Goal: Task Accomplishment & Management: Complete application form

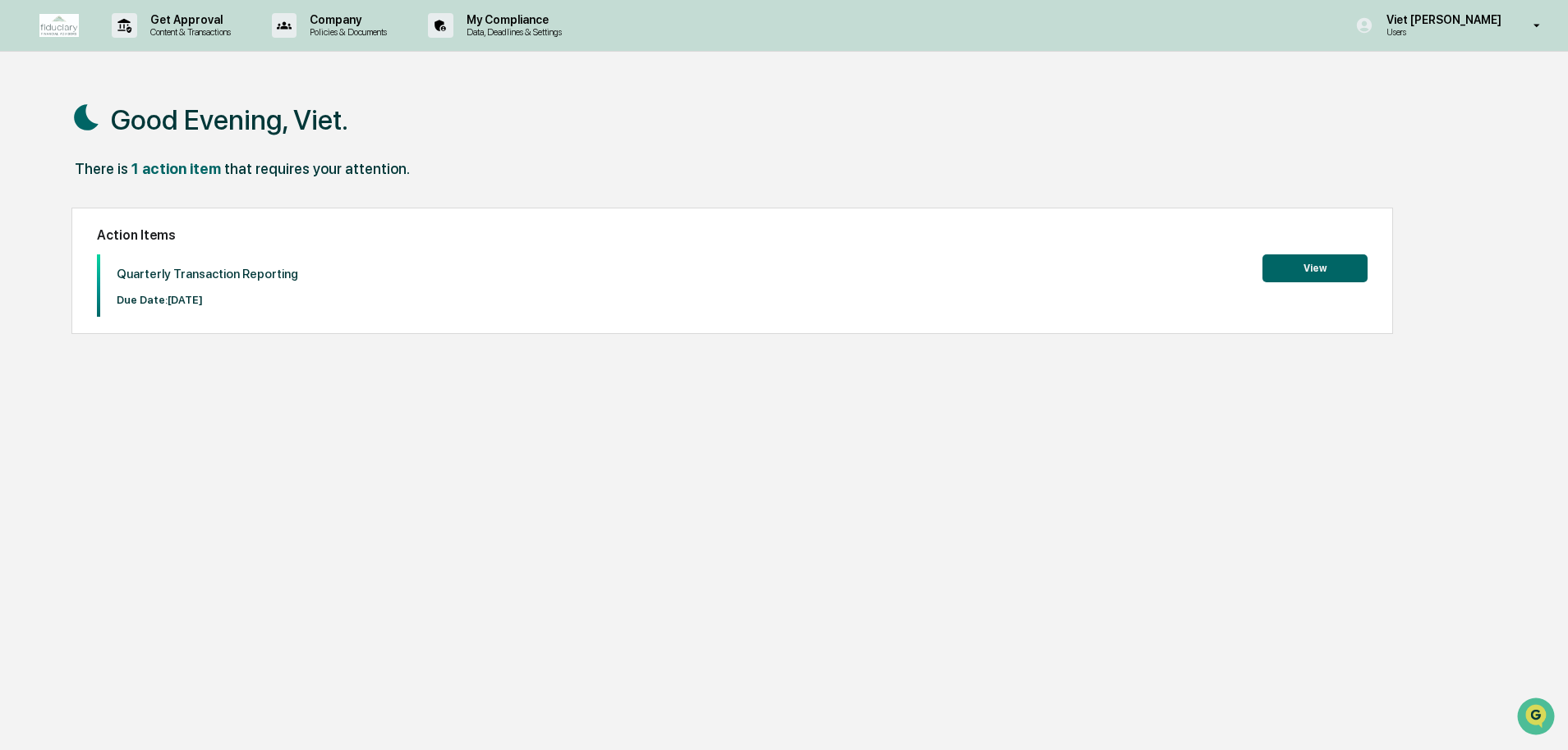
click at [1309, 266] on button "View" at bounding box center [1315, 268] width 105 height 28
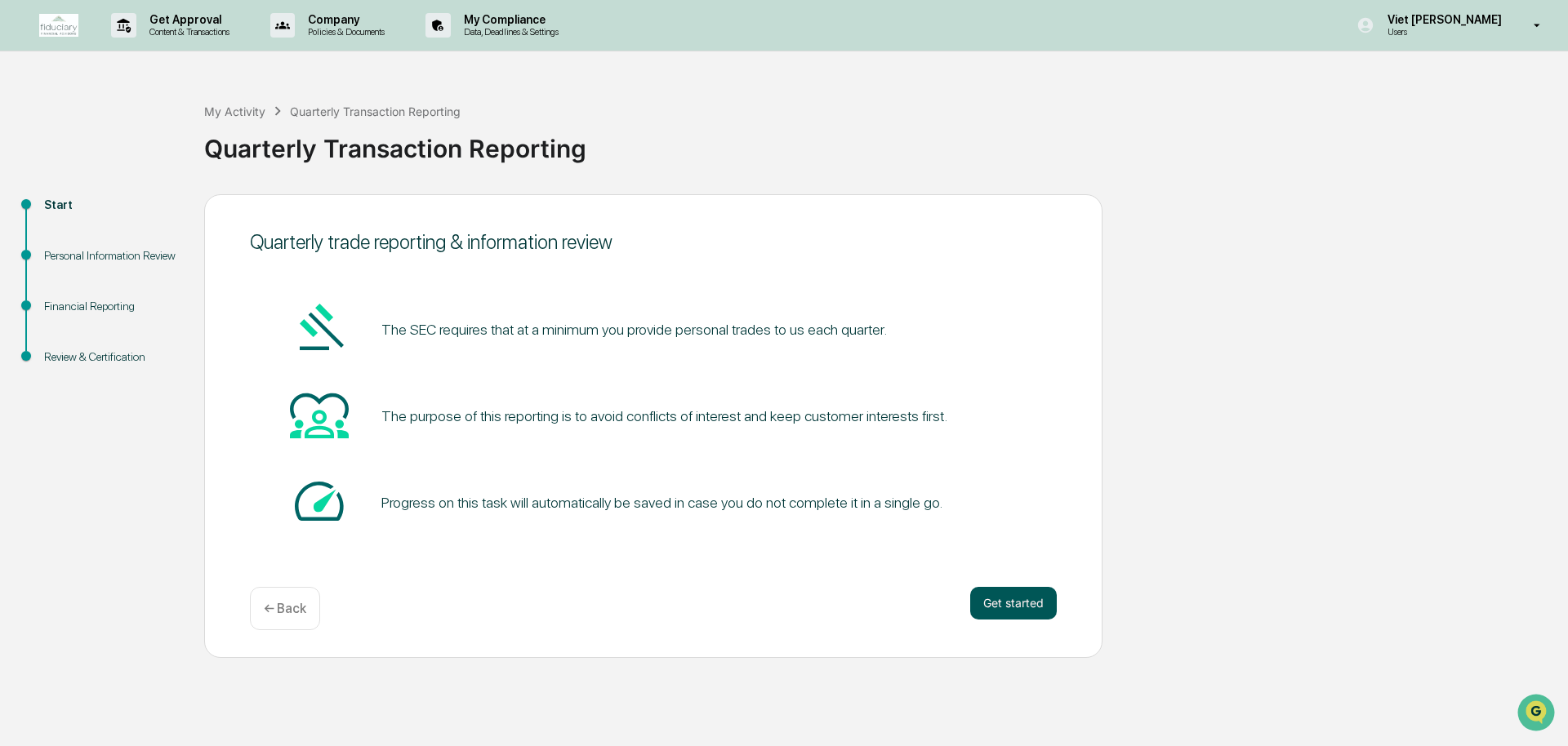
click at [1034, 608] on button "Get started" at bounding box center [1014, 603] width 87 height 33
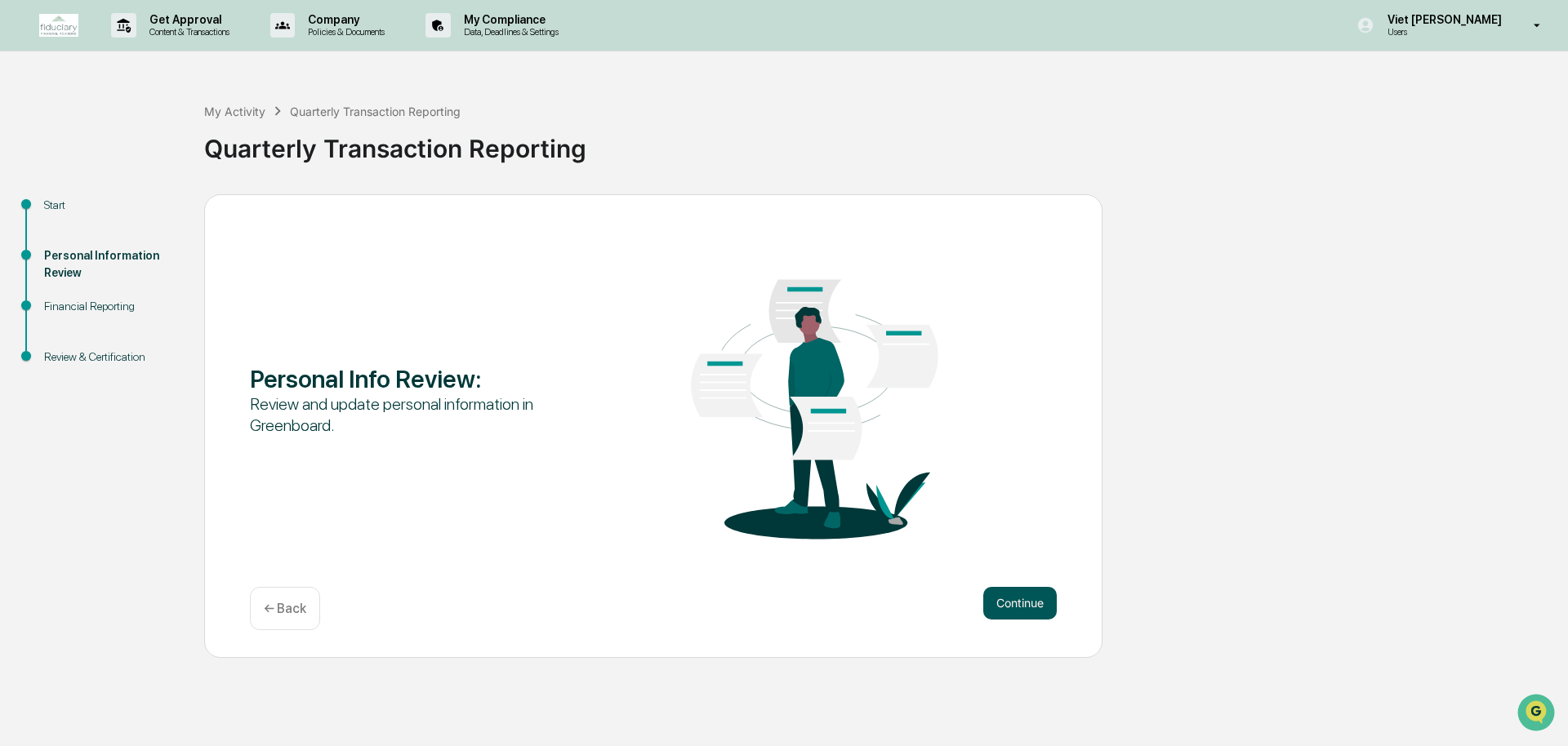
click at [1039, 609] on button "Continue" at bounding box center [1020, 603] width 74 height 33
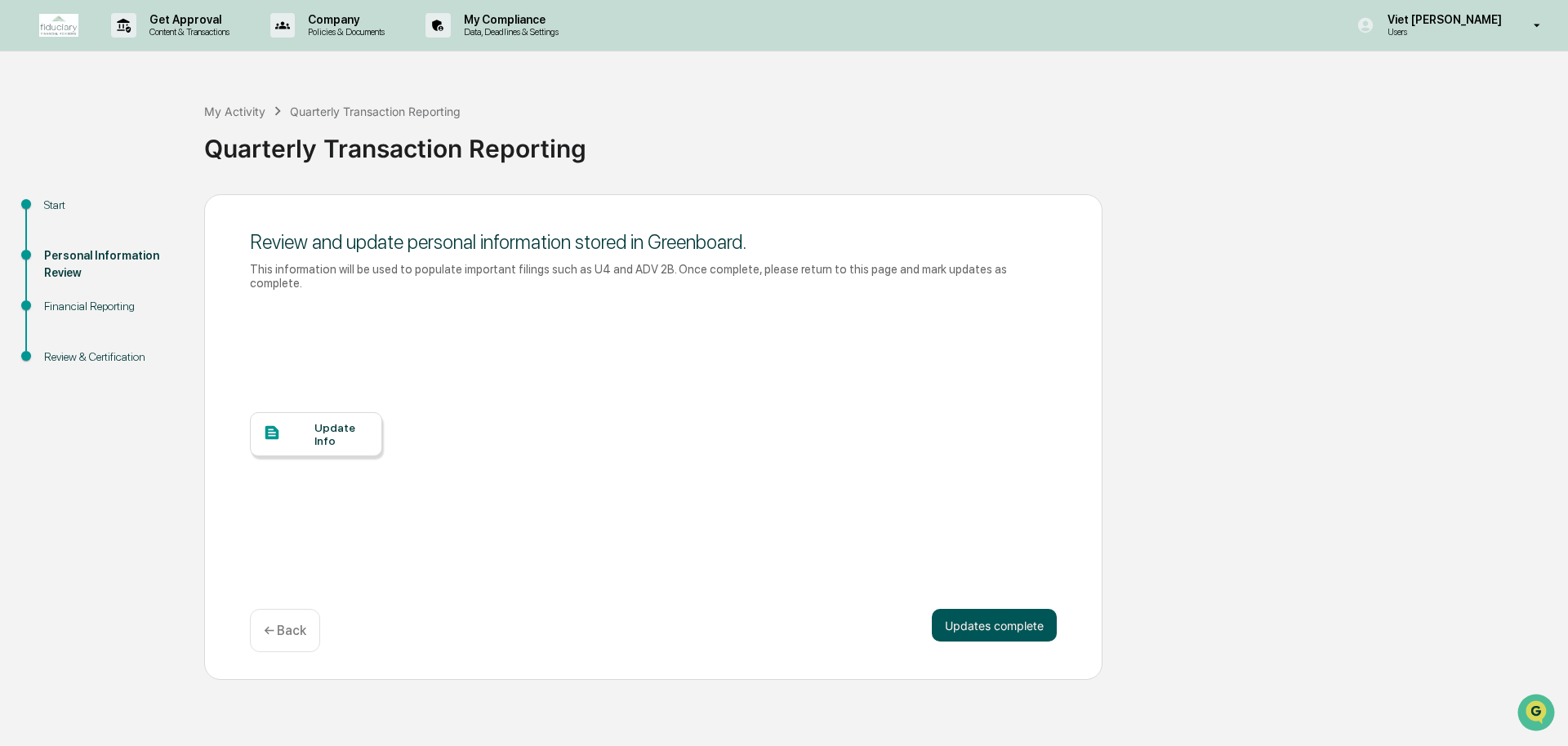
click at [998, 628] on button "Updates complete" at bounding box center [995, 626] width 125 height 33
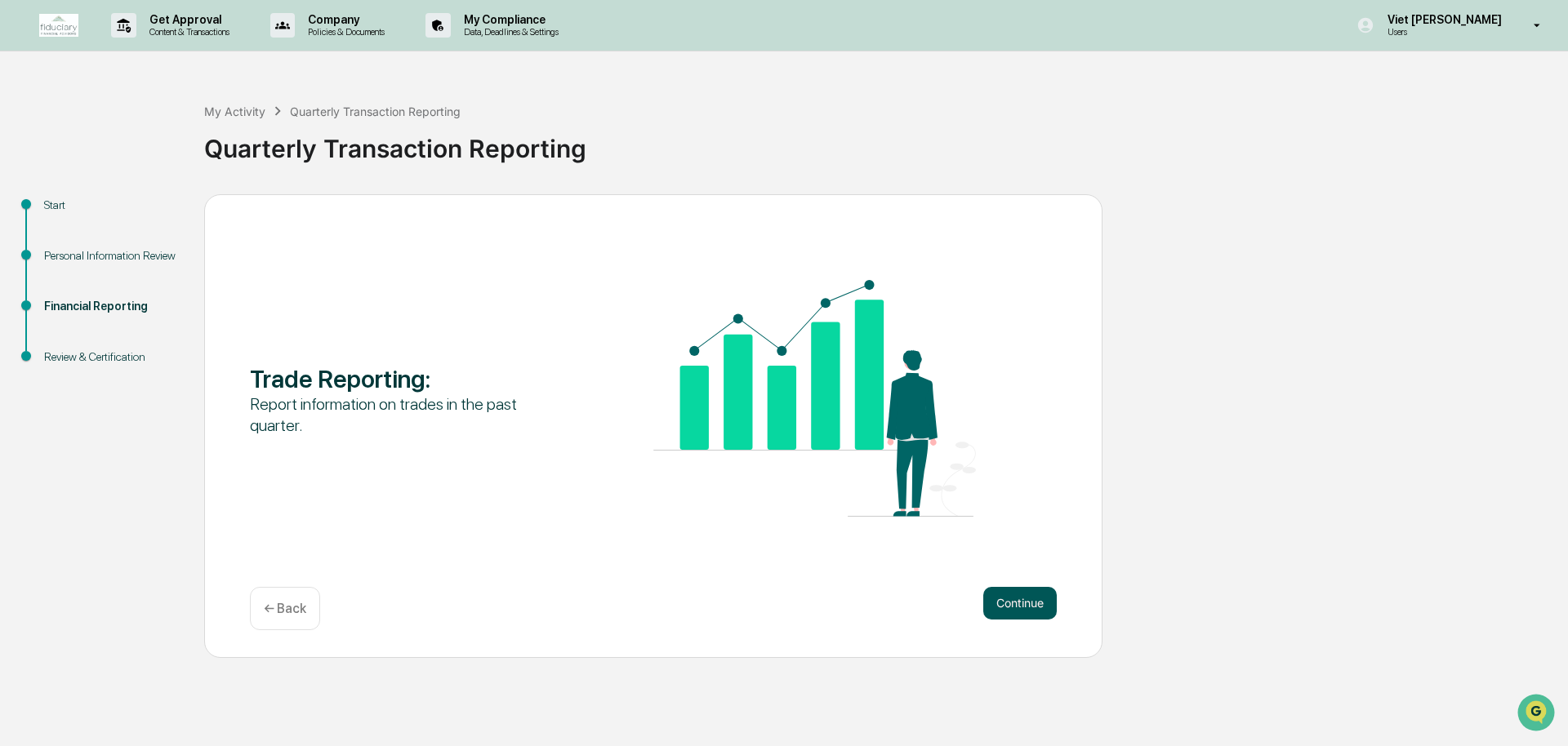
click at [1031, 607] on button "Continue" at bounding box center [1020, 603] width 74 height 33
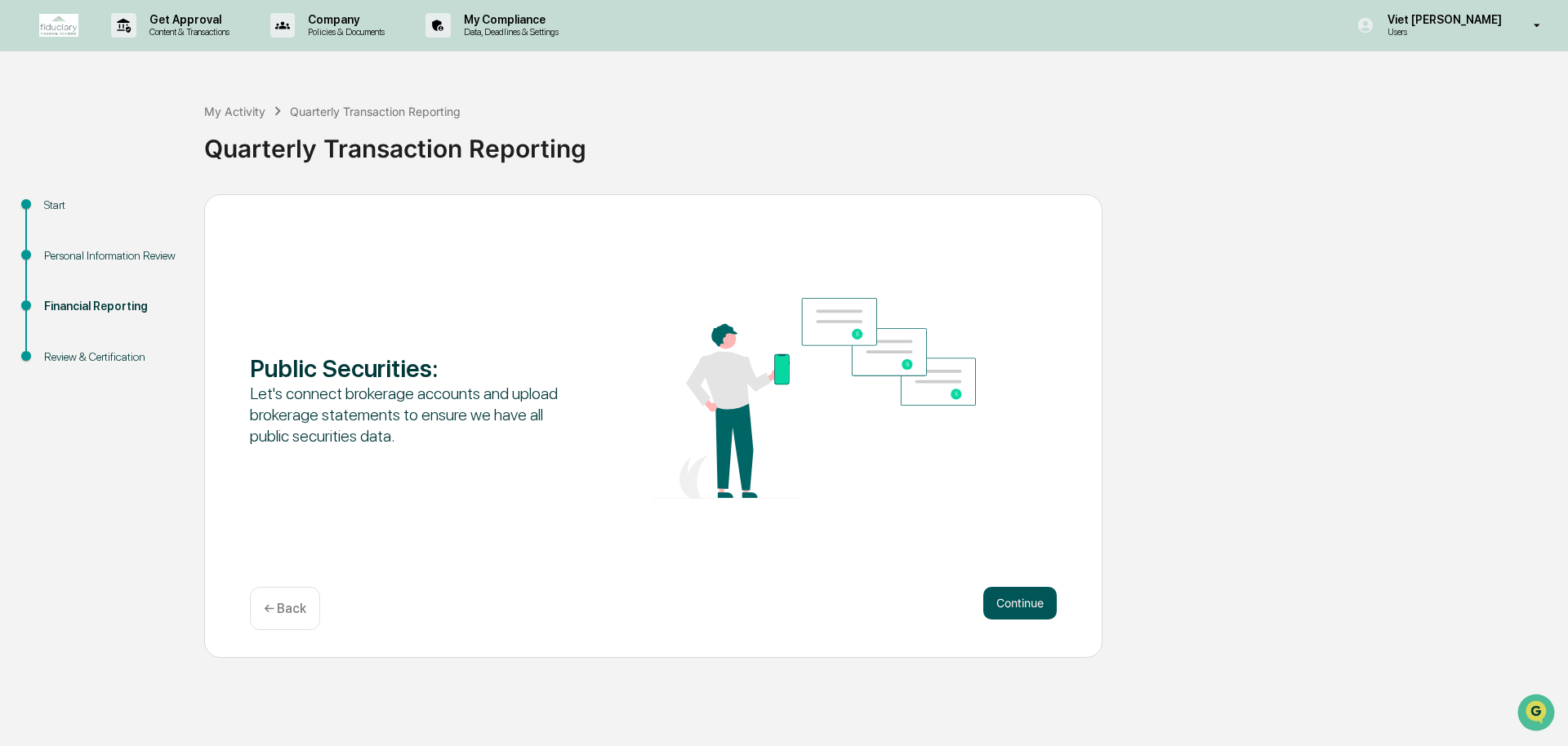
click at [1023, 612] on button "Continue" at bounding box center [1020, 603] width 74 height 33
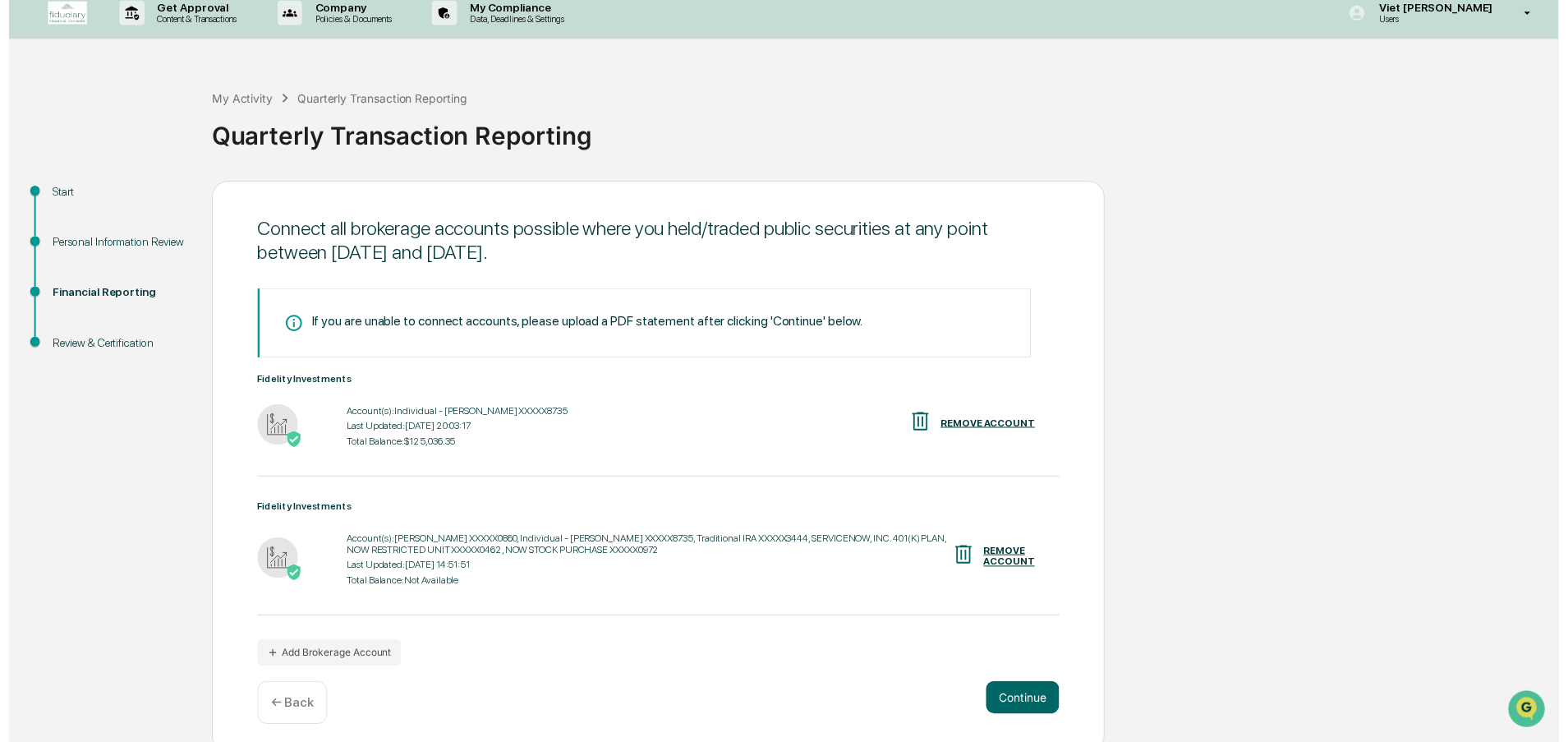
scroll to position [26, 0]
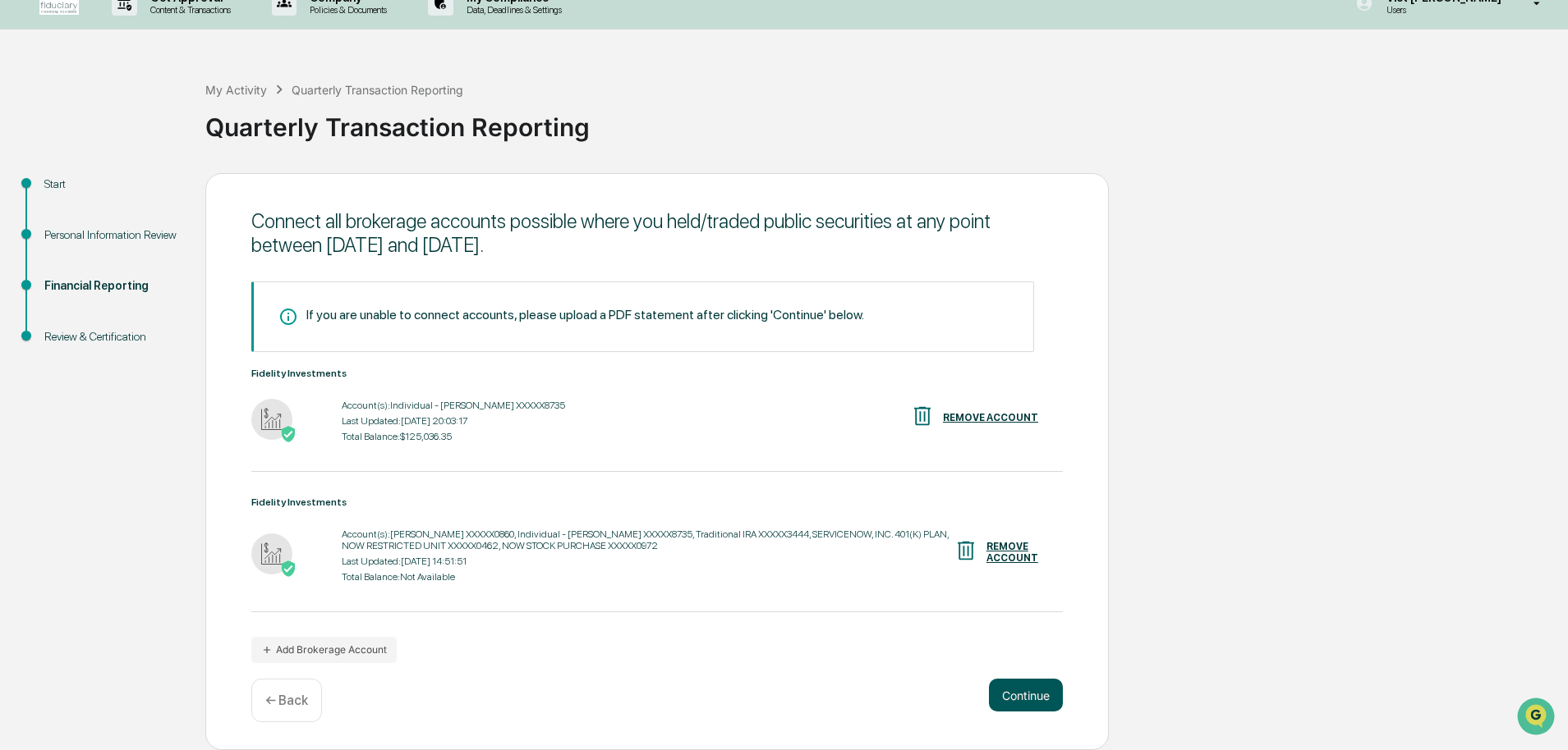
click at [1029, 700] on button "Continue" at bounding box center [1026, 695] width 74 height 33
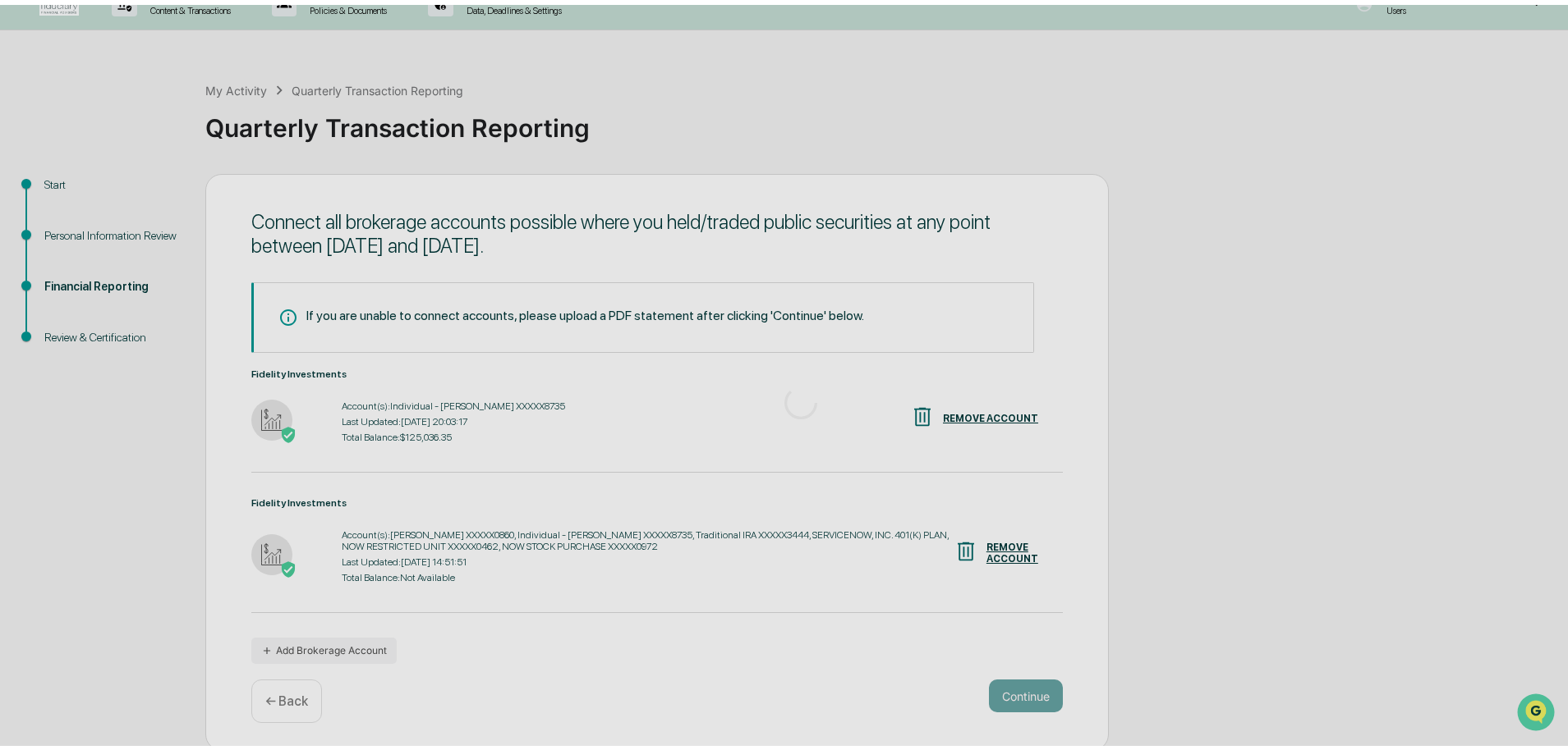
scroll to position [0, 0]
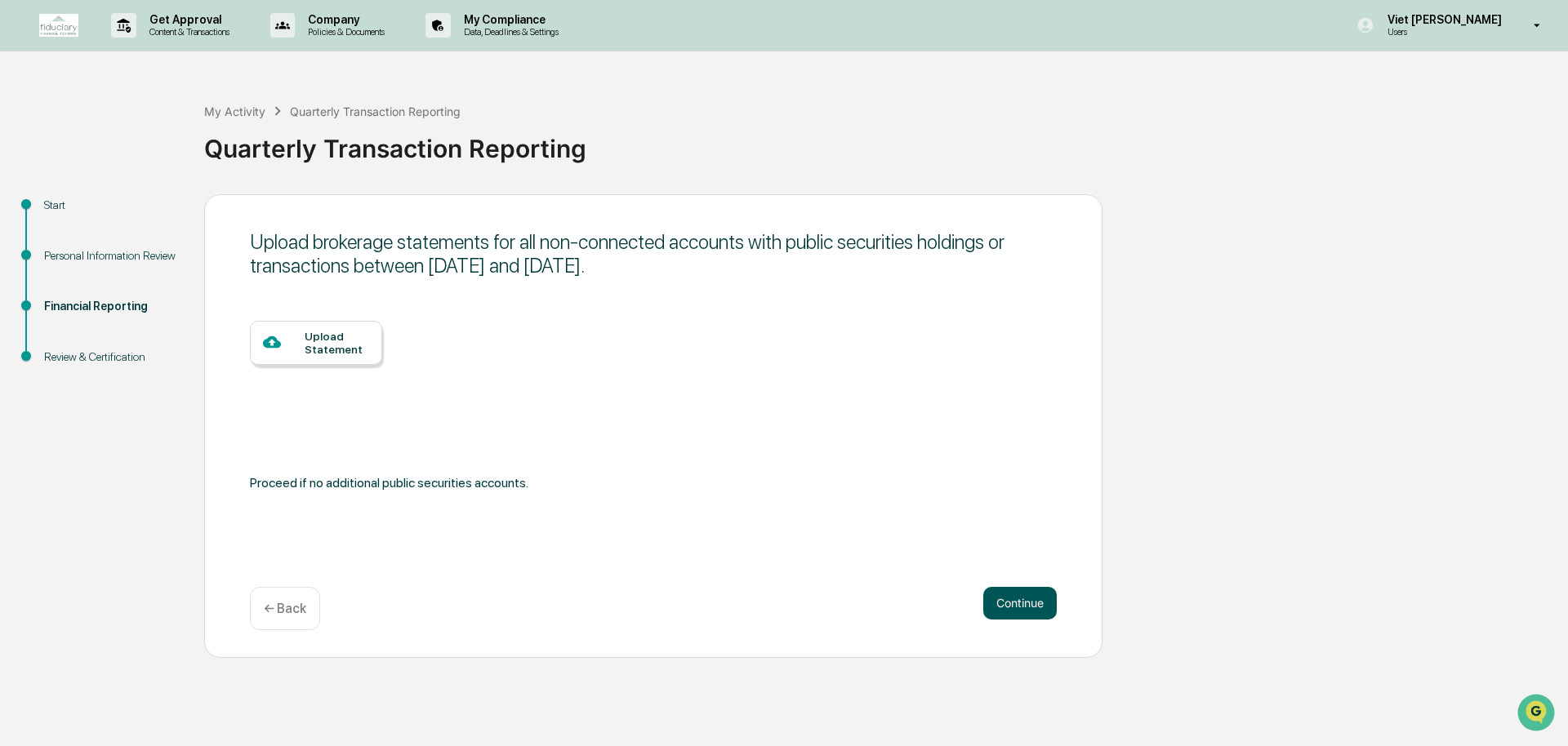
click at [1049, 600] on button "Continue" at bounding box center [1020, 603] width 74 height 33
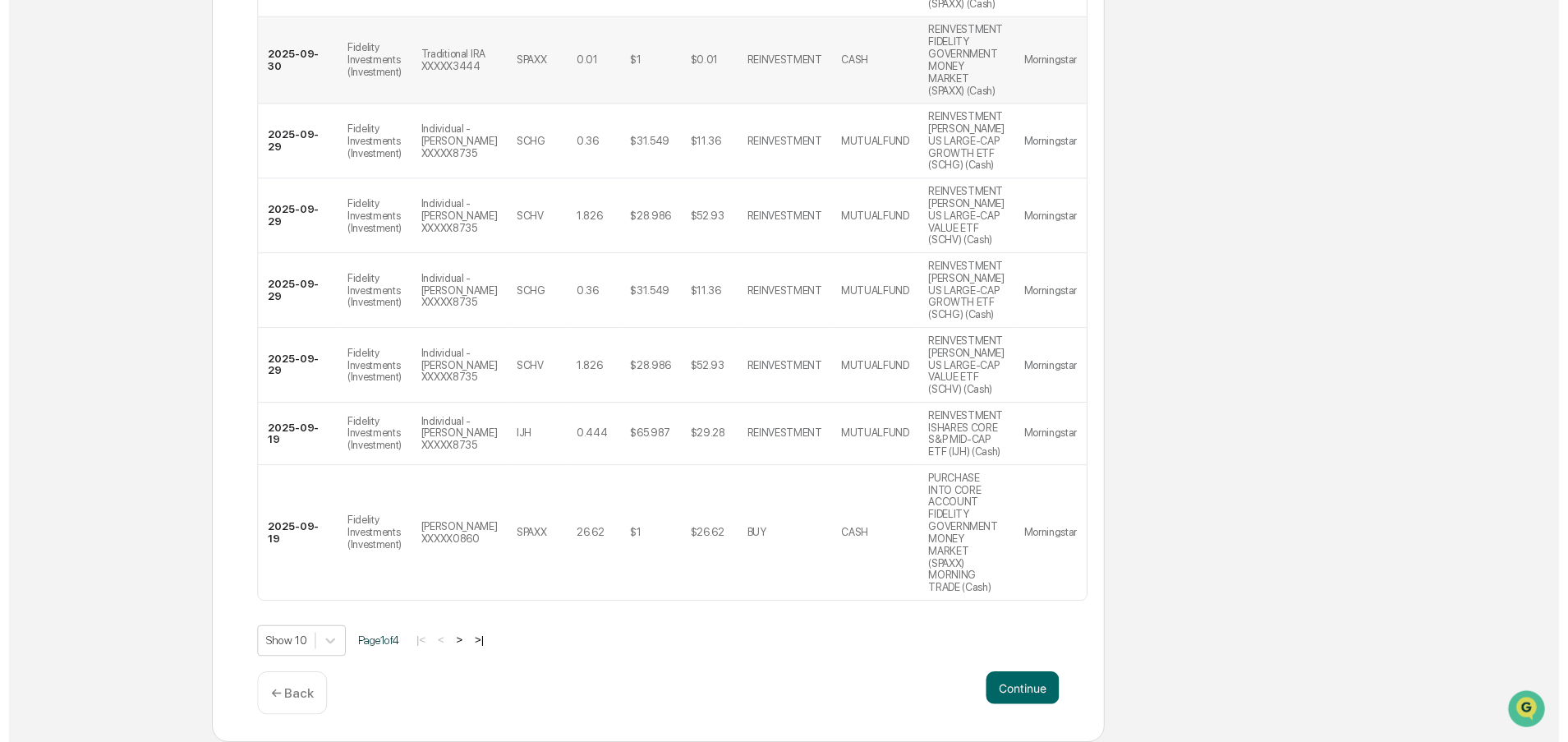
scroll to position [701, 0]
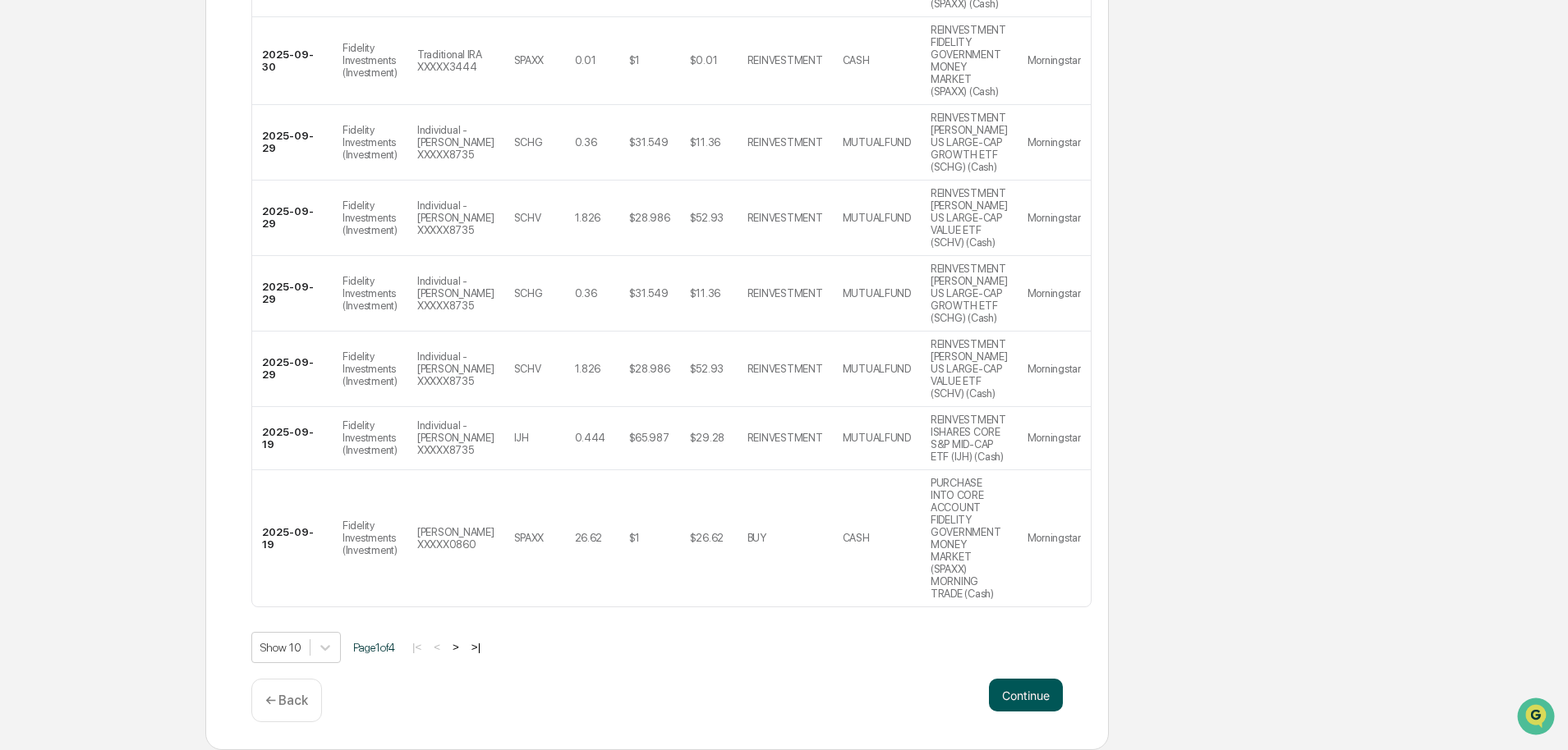
click at [1053, 690] on button "Continue" at bounding box center [1026, 695] width 74 height 33
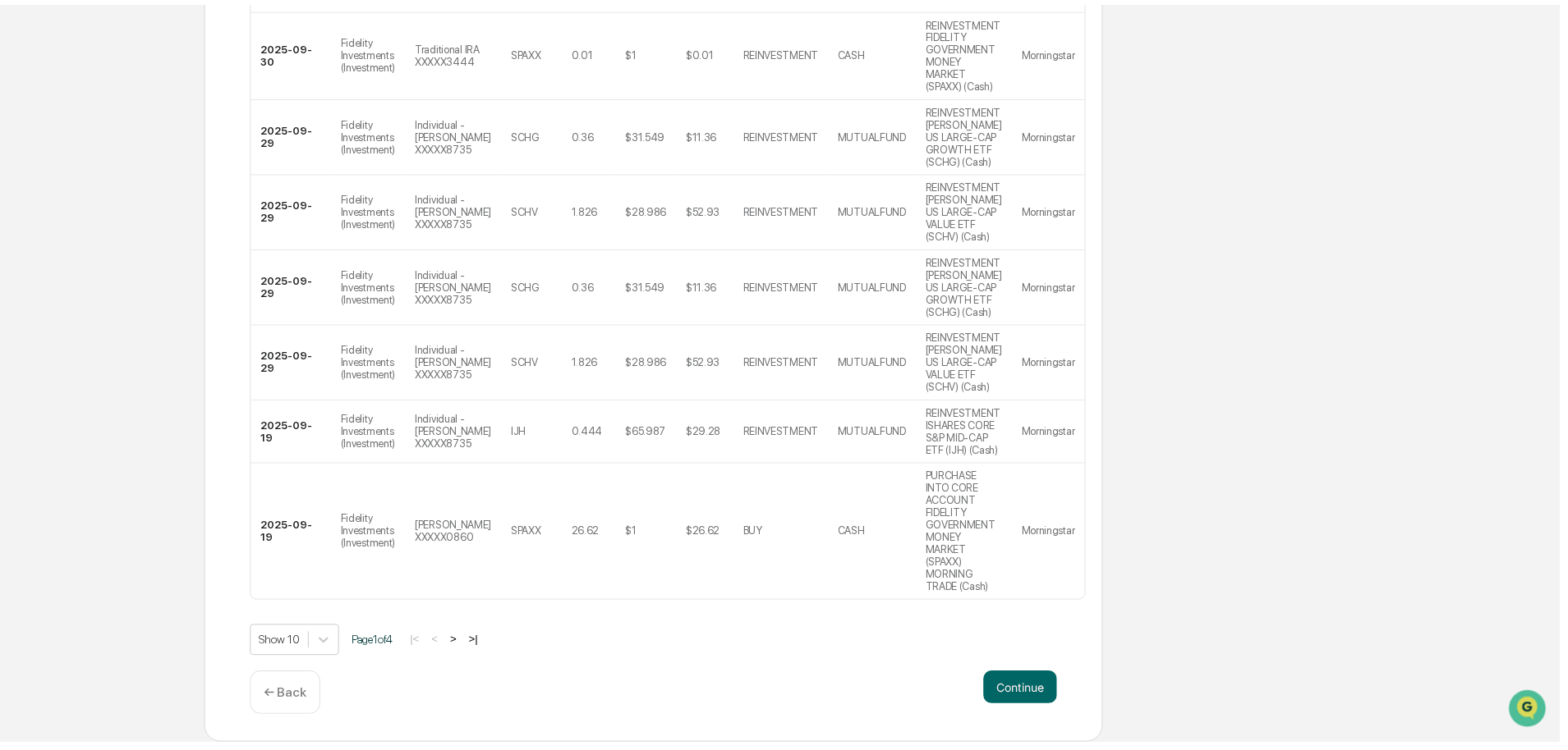
scroll to position [0, 0]
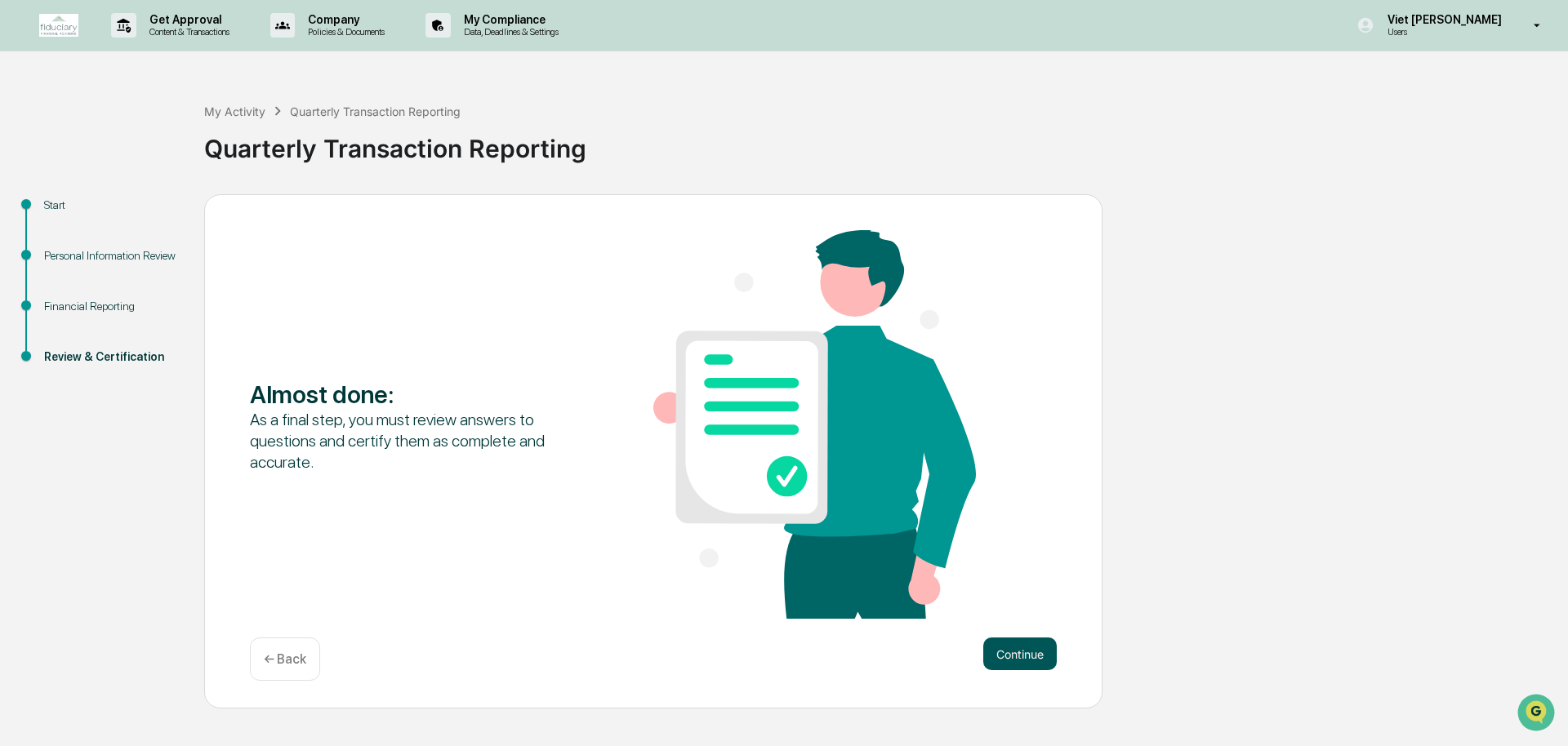
click at [1036, 660] on button "Continue" at bounding box center [1020, 654] width 74 height 33
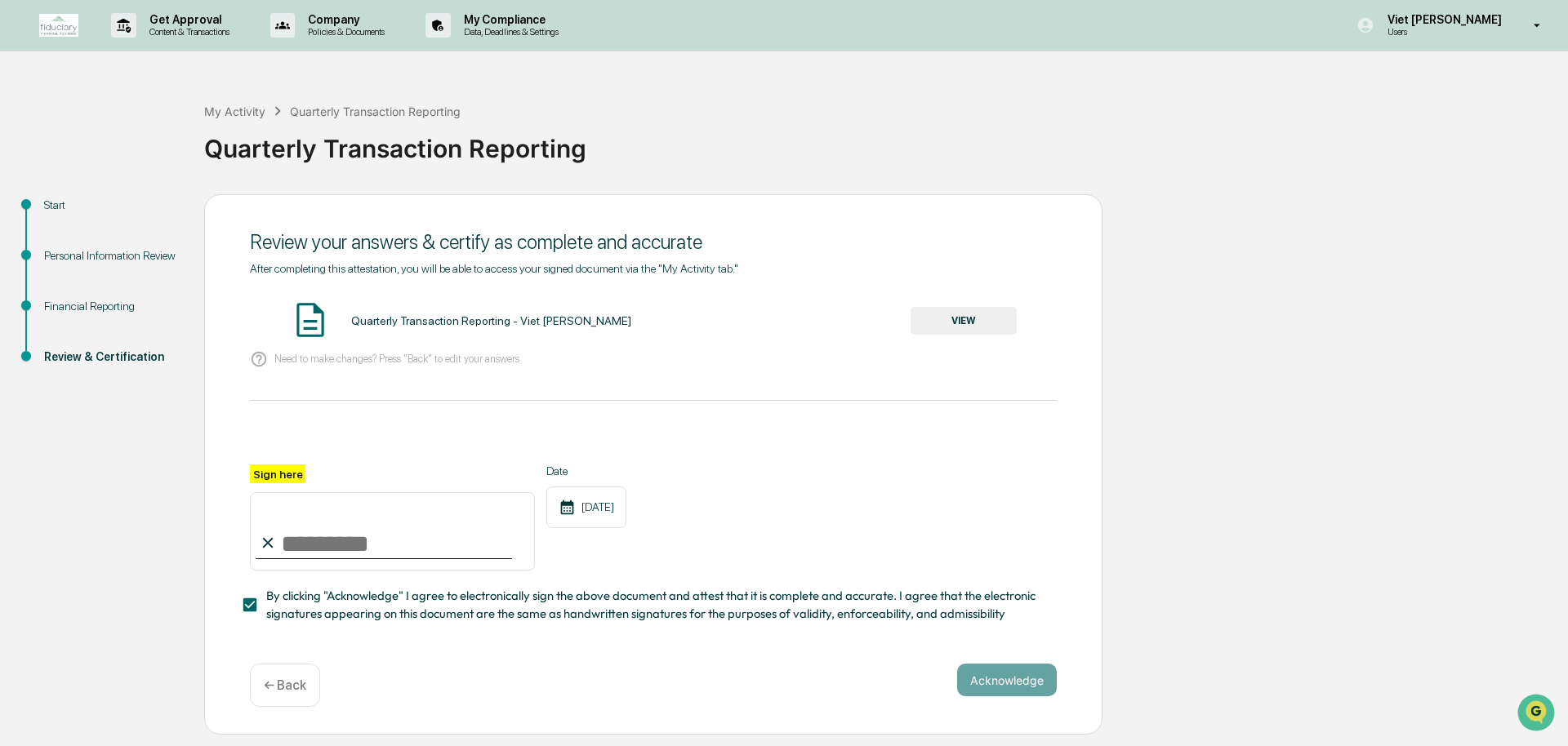
click at [291, 539] on input "Sign here" at bounding box center [392, 531] width 285 height 79
type input "*"
type input "********"
click at [926, 455] on div at bounding box center [654, 445] width 807 height 39
click at [1023, 683] on button "Acknowledge" at bounding box center [1007, 680] width 100 height 33
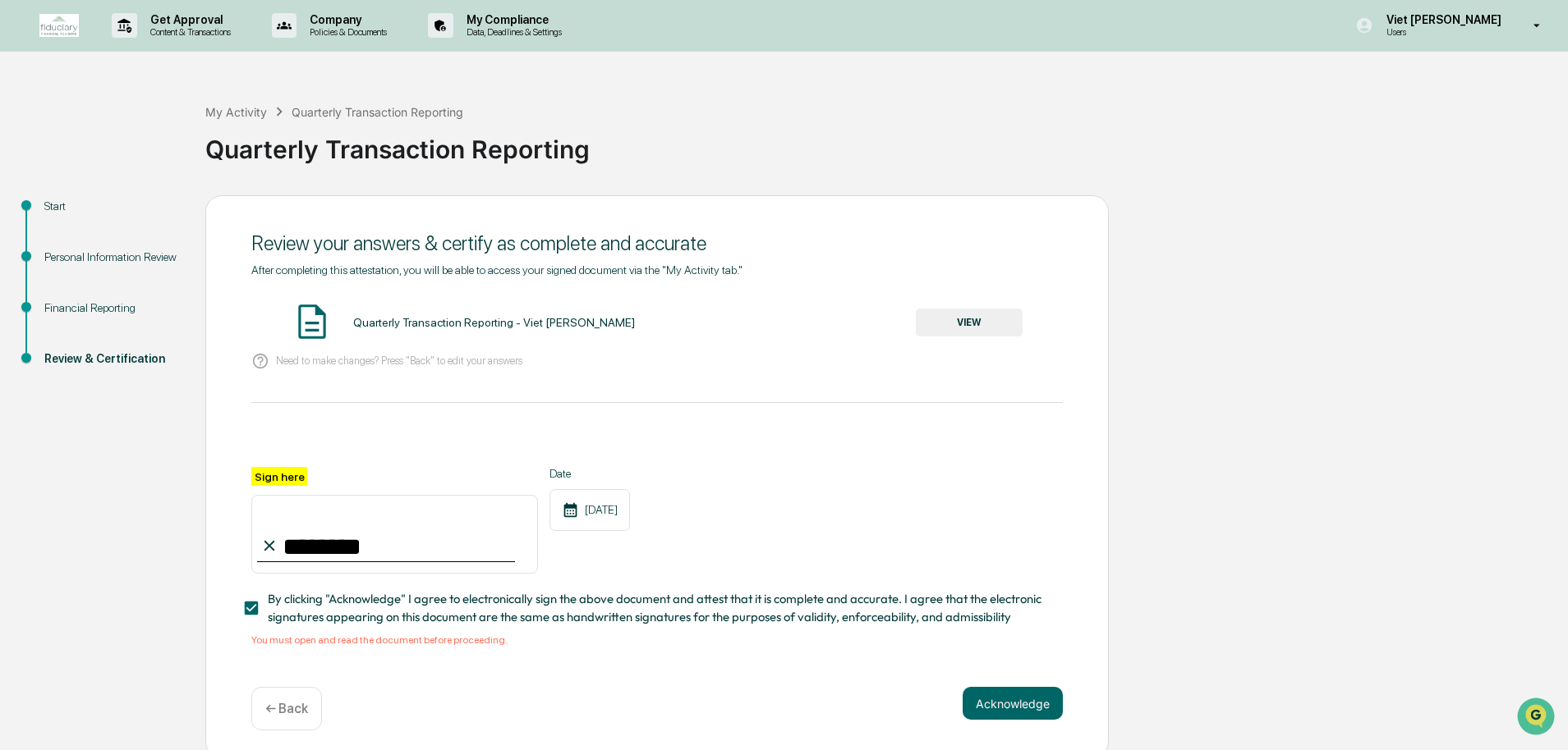
click at [978, 322] on button "VIEW" at bounding box center [969, 323] width 107 height 28
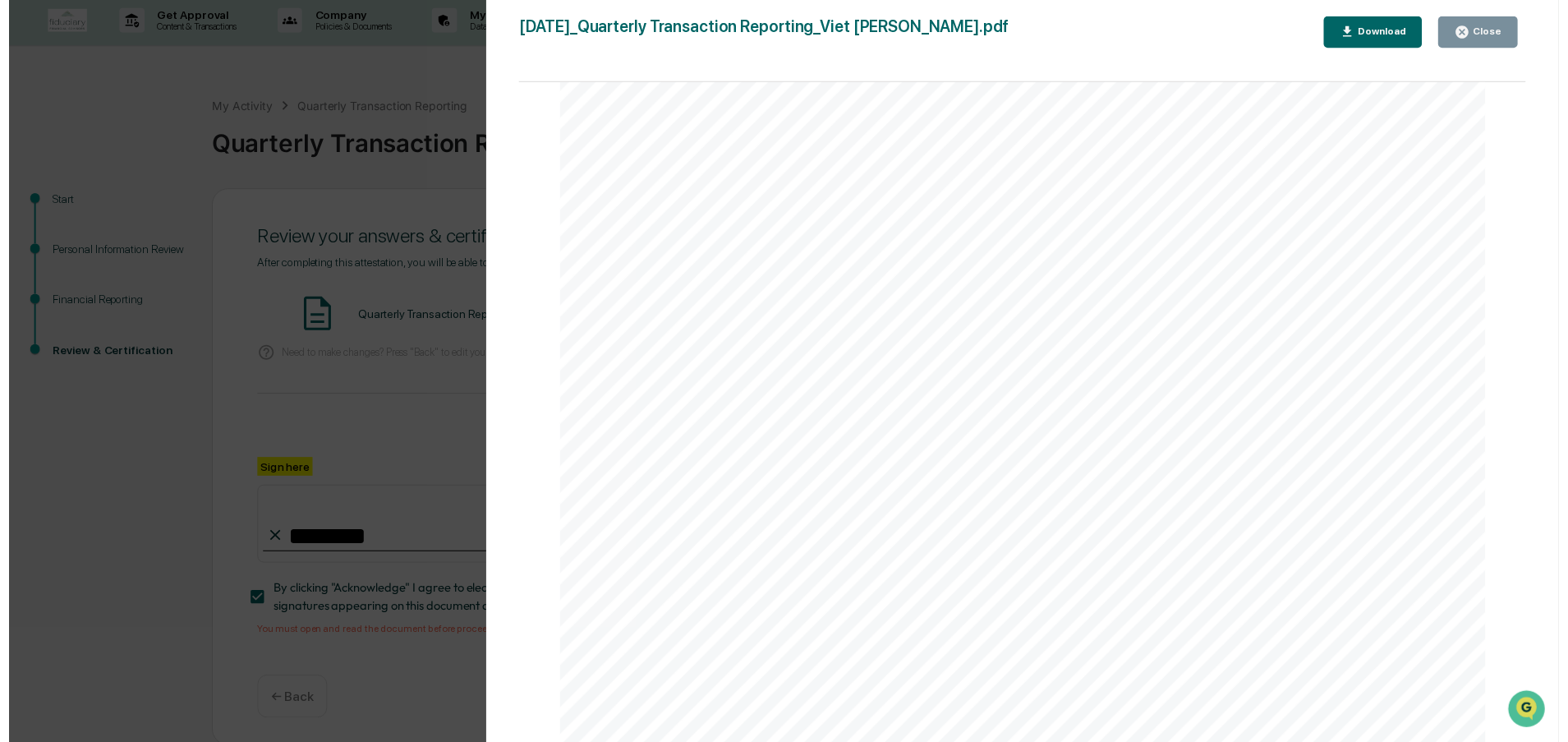
scroll to position [7, 0]
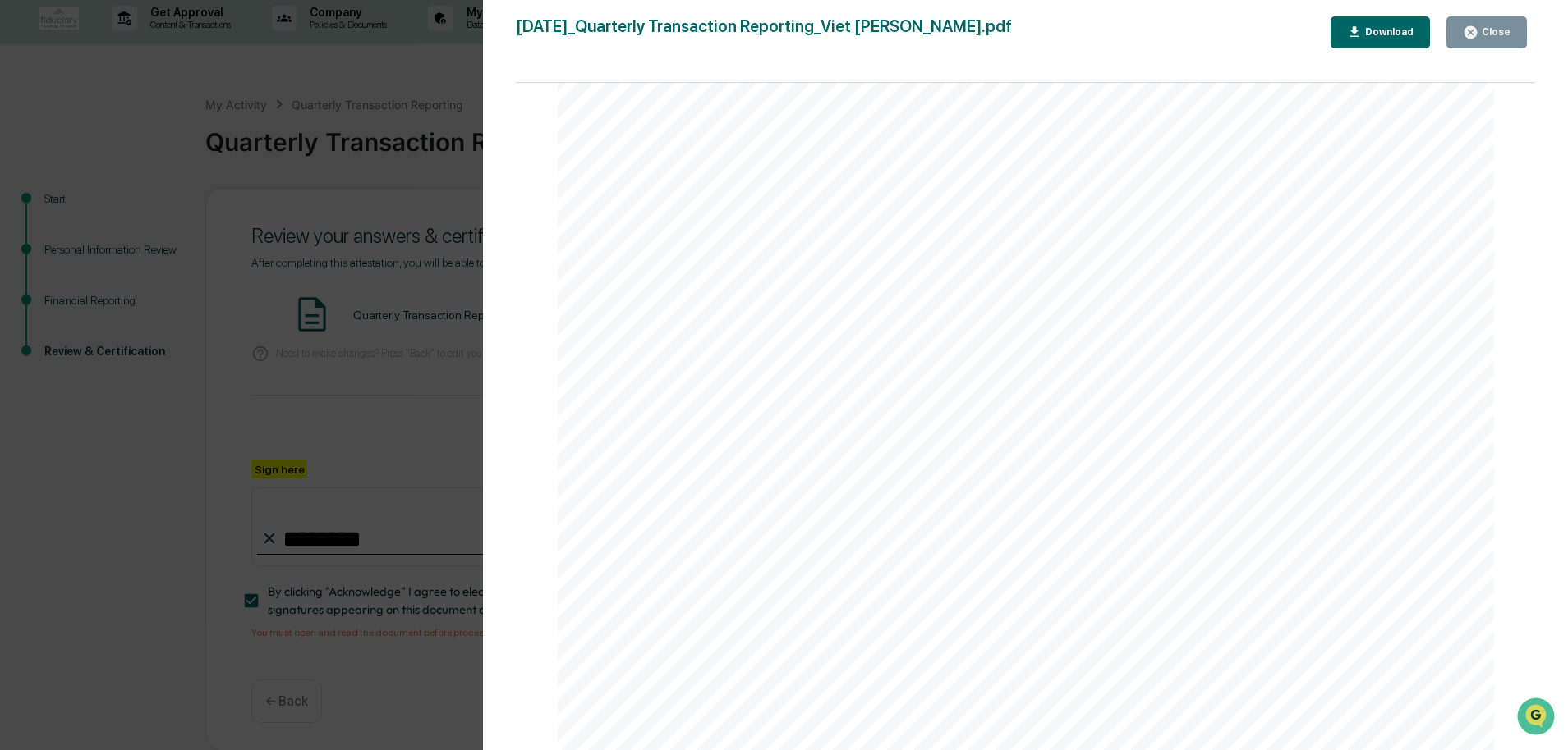
click at [1497, 37] on div "Close" at bounding box center [1494, 31] width 32 height 11
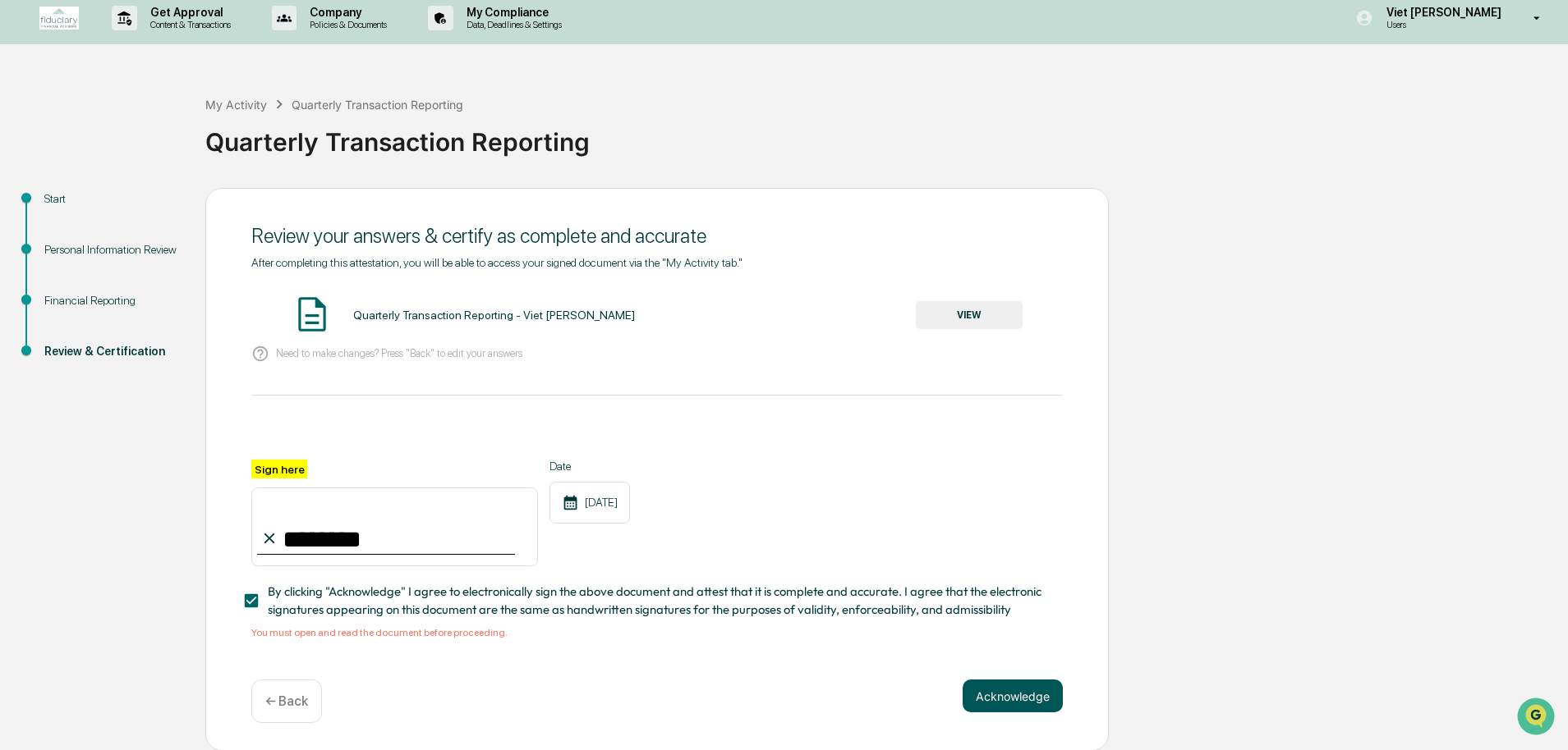
click at [1022, 699] on button "Acknowledge" at bounding box center [1013, 696] width 100 height 33
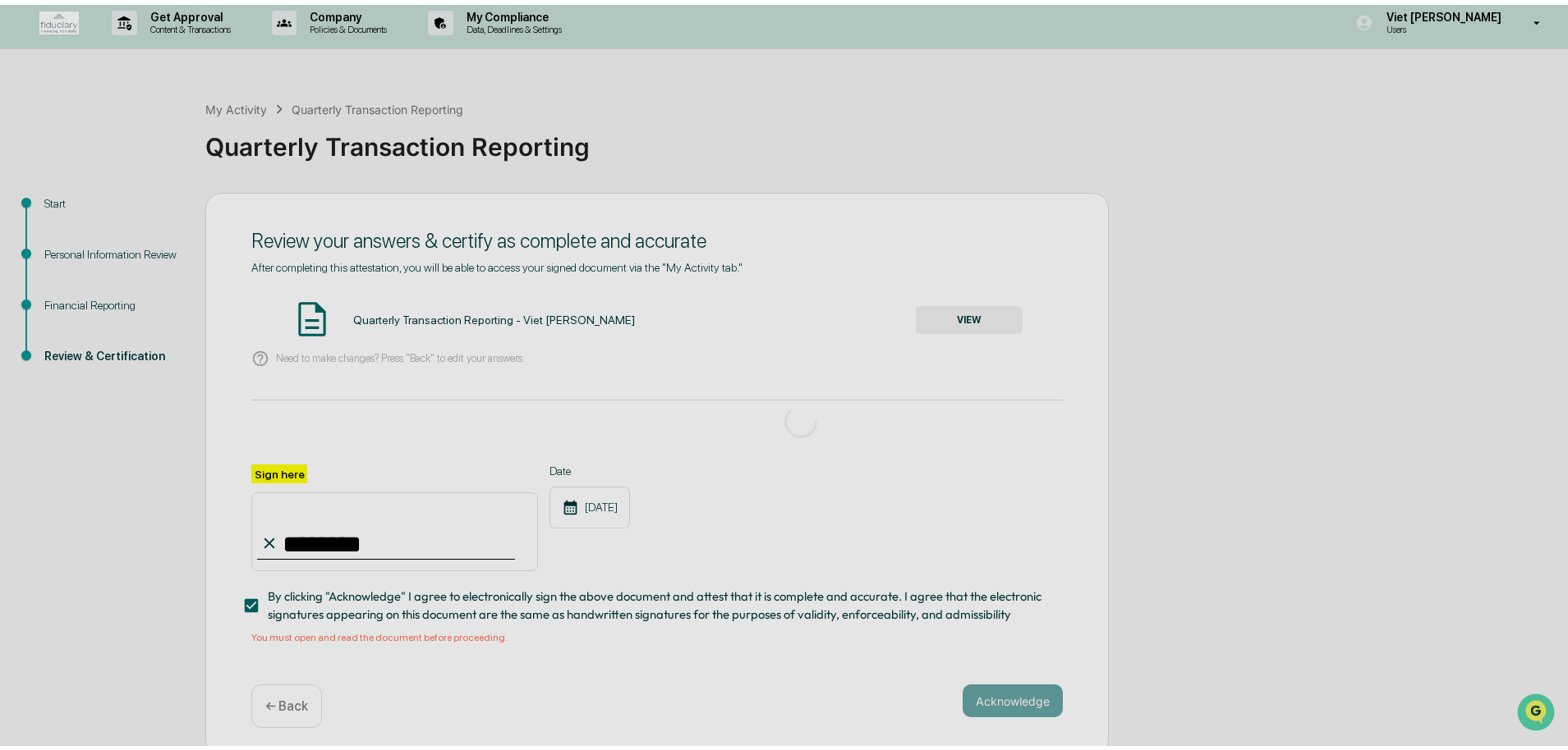
scroll to position [0, 0]
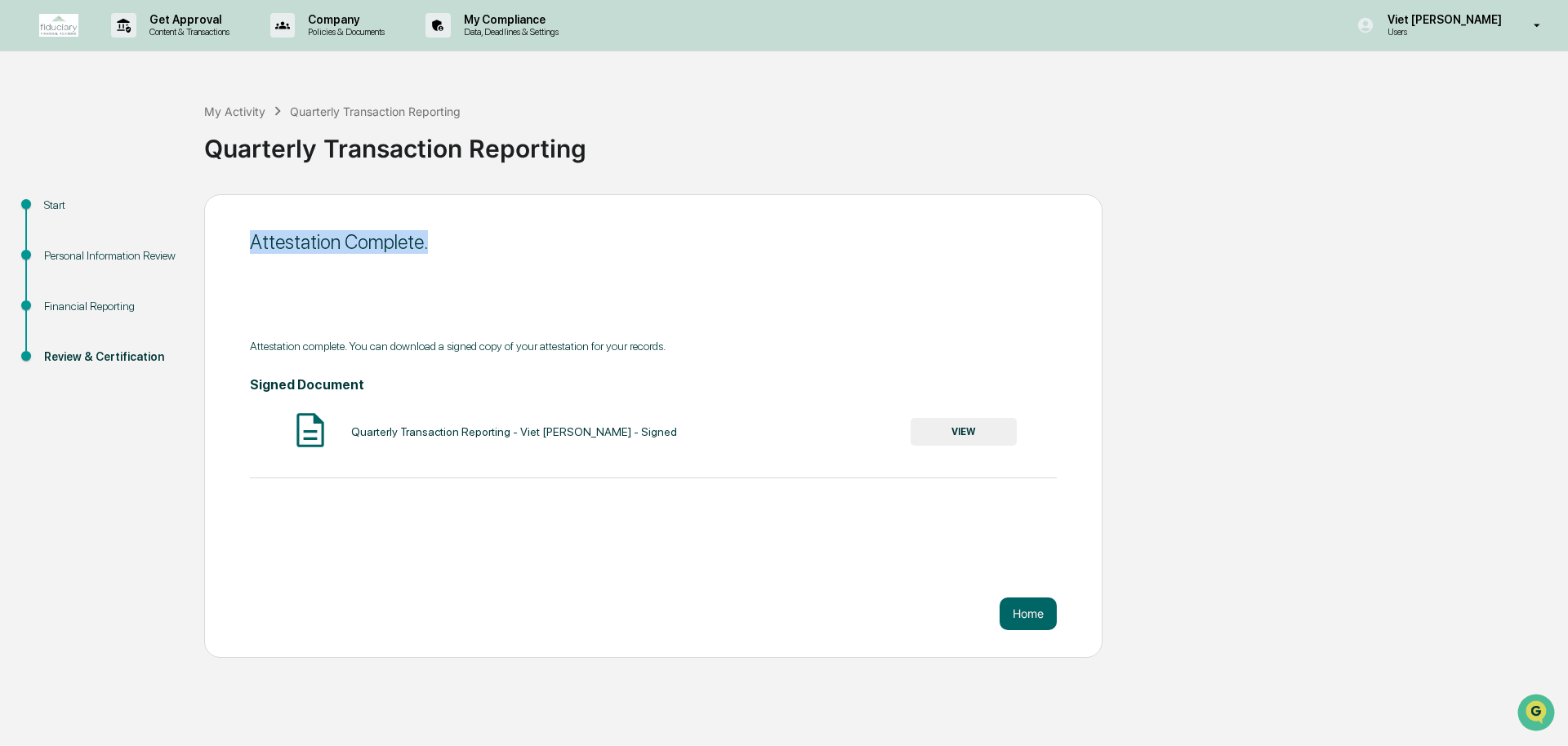
drag, startPoint x: 253, startPoint y: 246, endPoint x: 497, endPoint y: 235, distance: 244.2
click at [497, 235] on div "Attestation Complete." at bounding box center [654, 241] width 807 height 23
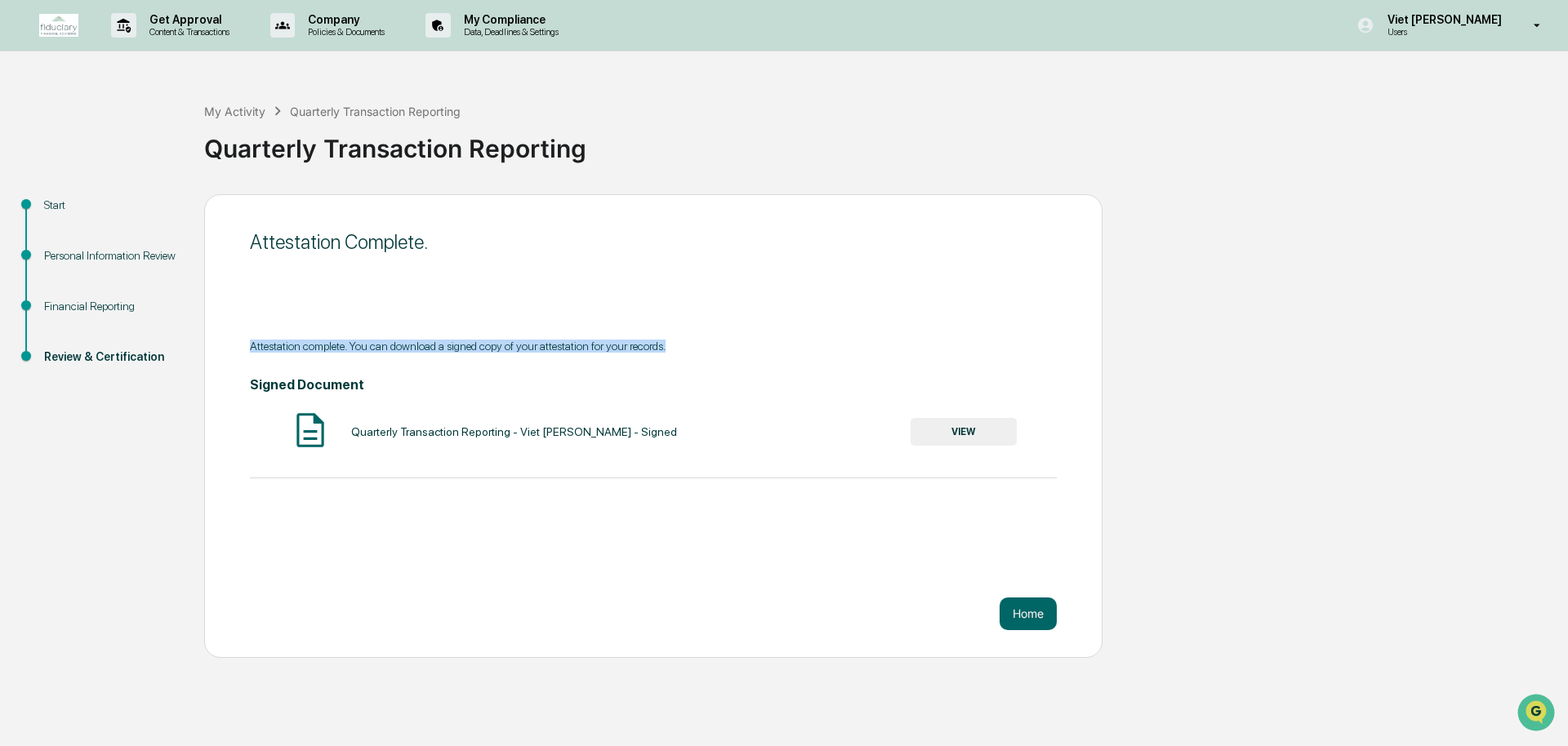
drag, startPoint x: 251, startPoint y: 349, endPoint x: 910, endPoint y: 379, distance: 659.7
click at [805, 349] on div "Attestation complete. You can download a signed copy of your attestation for yo…" at bounding box center [654, 345] width 807 height 13
click at [1035, 614] on button "Home" at bounding box center [1029, 614] width 57 height 33
